Goal: Find specific page/section

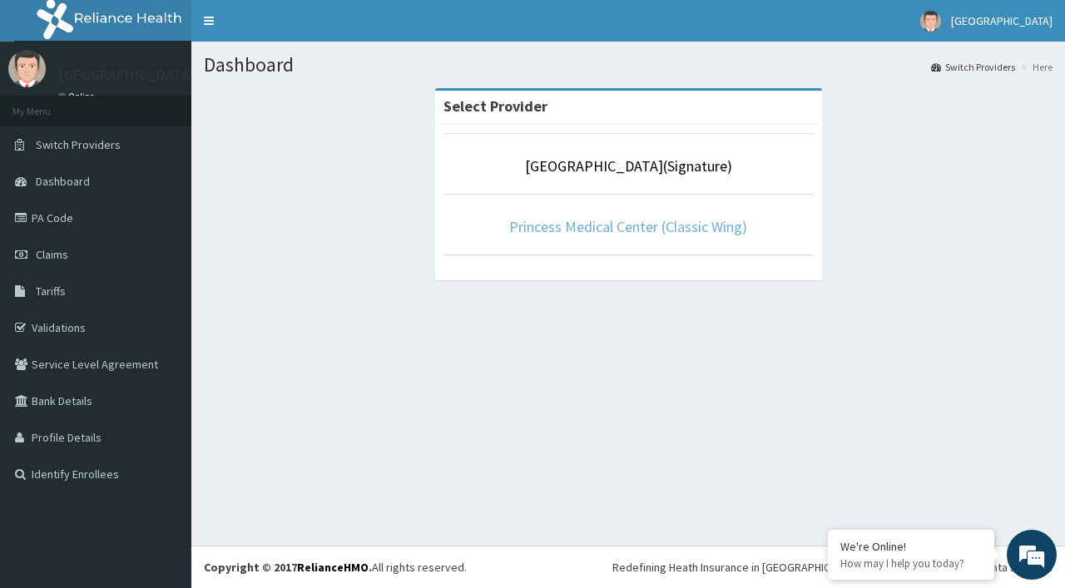
click at [667, 227] on link "Princess Medical Center (Classic Wing)" at bounding box center [628, 226] width 238 height 19
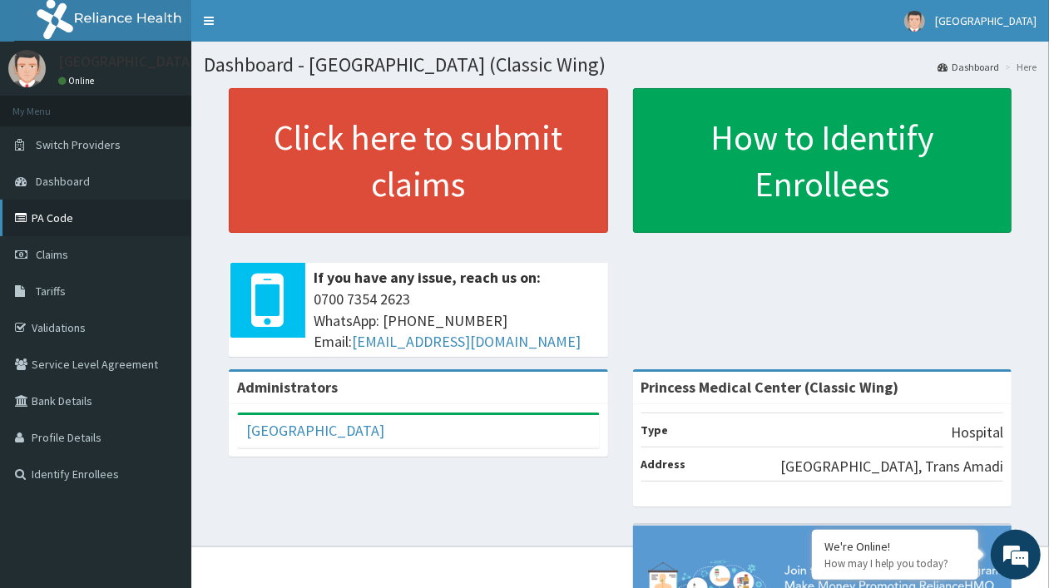
click at [67, 225] on link "PA Code" at bounding box center [95, 218] width 191 height 37
